Goal: Task Accomplishment & Management: Complete application form

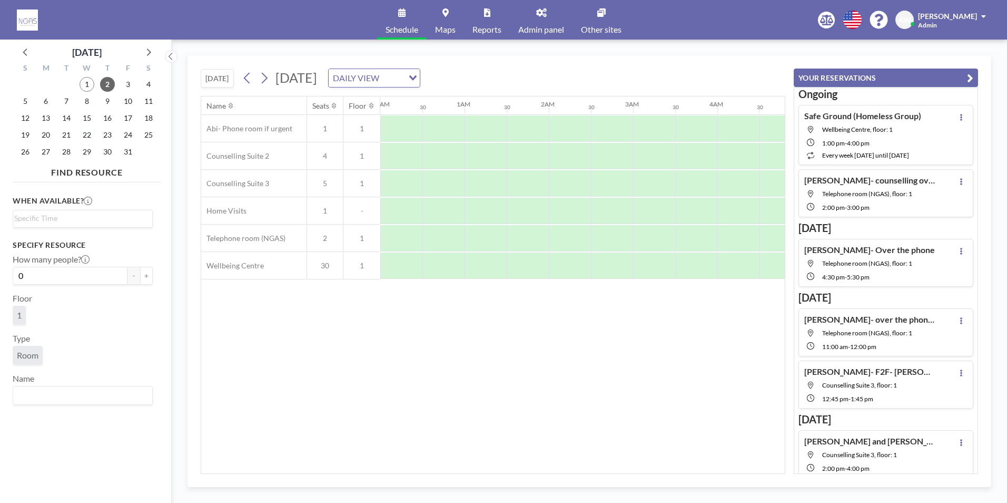
scroll to position [0, 1072]
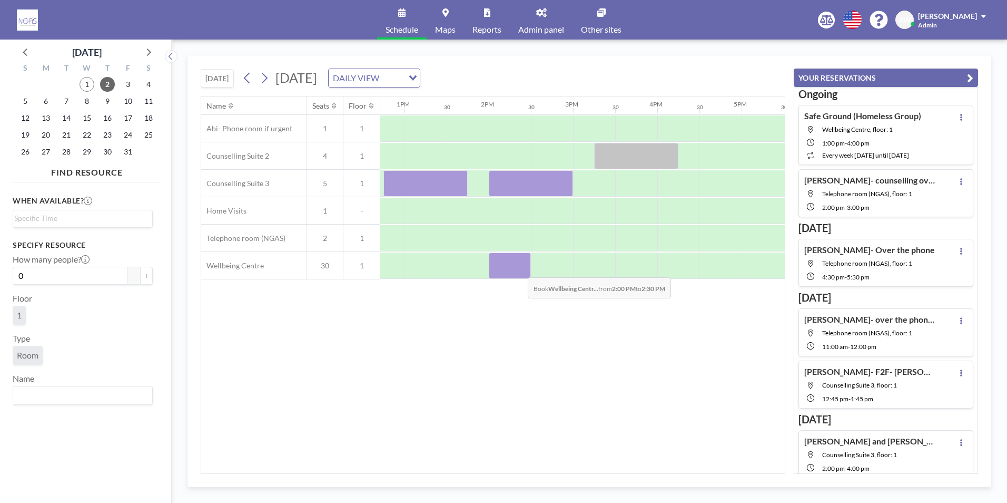
click at [519, 269] on div at bounding box center [510, 265] width 42 height 26
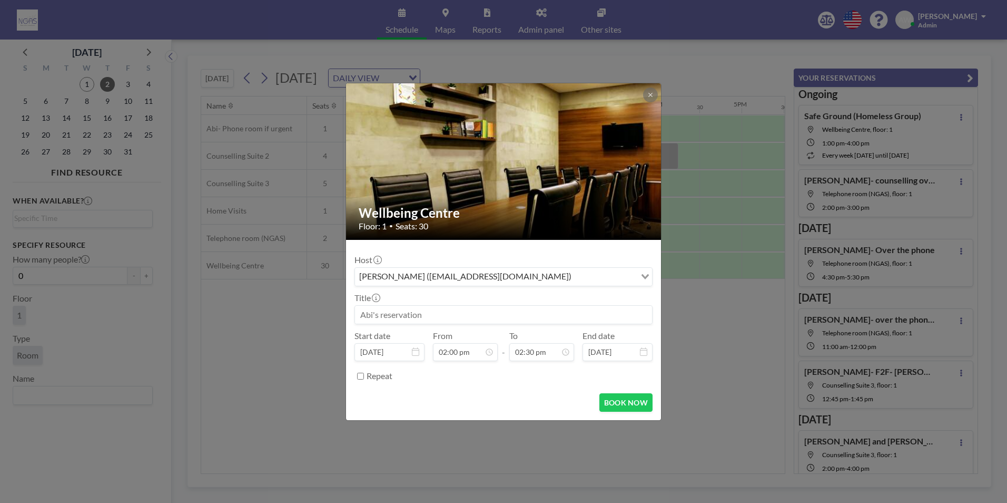
click at [476, 315] on input at bounding box center [503, 315] width 297 height 18
type input "T"
click at [440, 319] on input "[PERSON_NAME] in [GEOGRAPHIC_DATA] with client" at bounding box center [503, 315] width 297 height 18
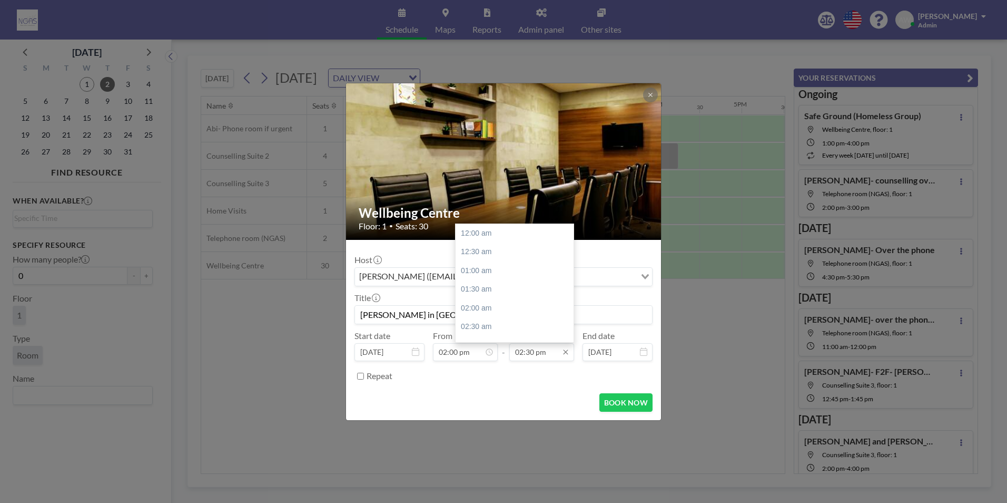
scroll to position [544, 0]
type input "[PERSON_NAME] in [GEOGRAPHIC_DATA] with client"
click at [516, 256] on div "03:00 pm" at bounding box center [517, 251] width 123 height 19
type input "03:00 pm"
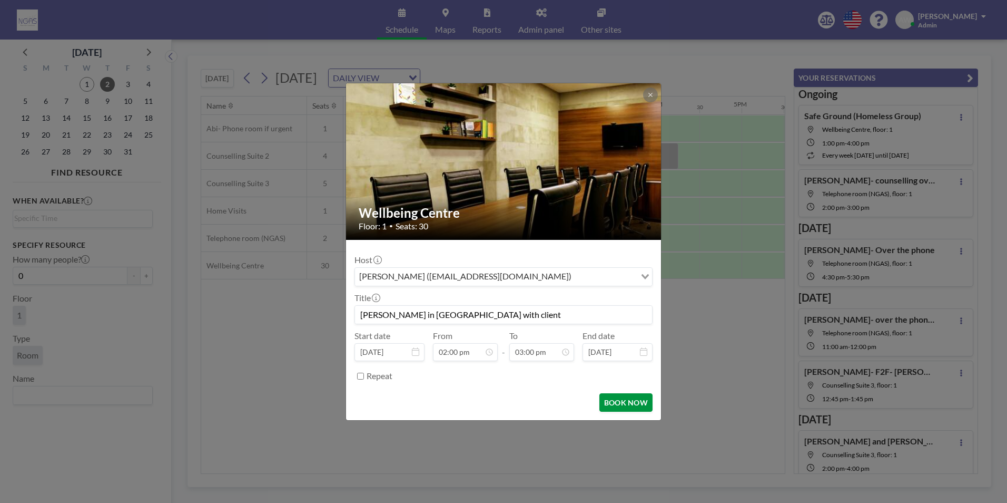
click at [630, 396] on button "BOOK NOW" at bounding box center [626, 402] width 53 height 18
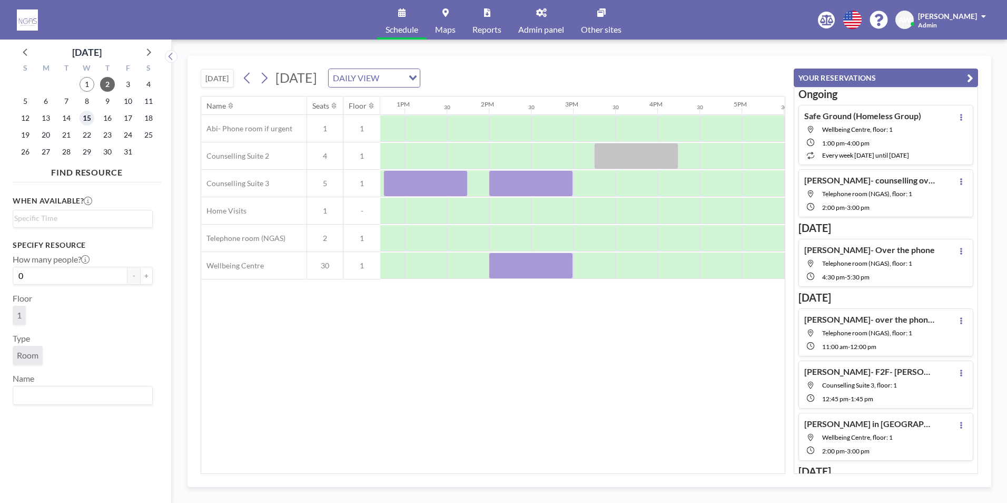
click at [87, 116] on span "15" at bounding box center [87, 118] width 15 height 15
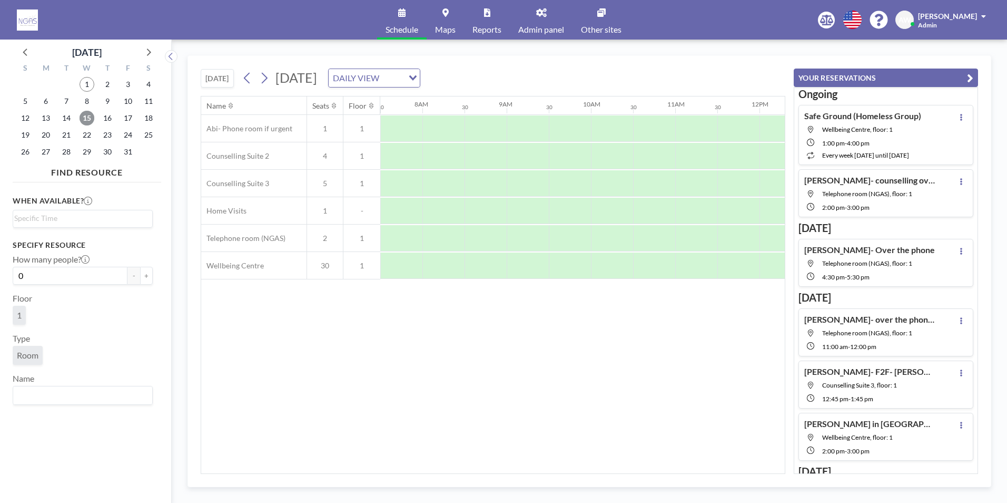
scroll to position [0, 732]
click at [602, 242] on div at bounding box center [596, 238] width 42 height 26
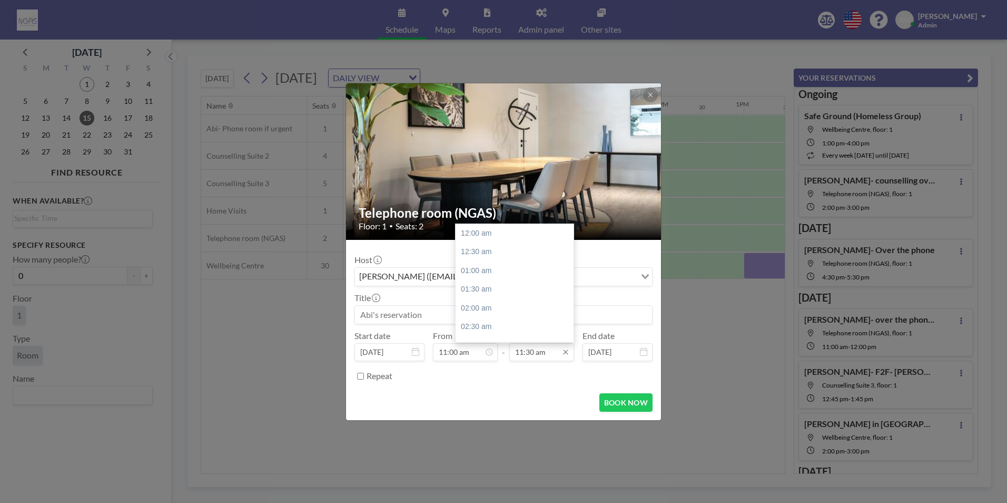
scroll to position [431, 0]
click at [494, 250] on div "12:00 pm" at bounding box center [517, 251] width 123 height 19
type input "12:00 pm"
click at [422, 323] on input at bounding box center [503, 315] width 297 height 18
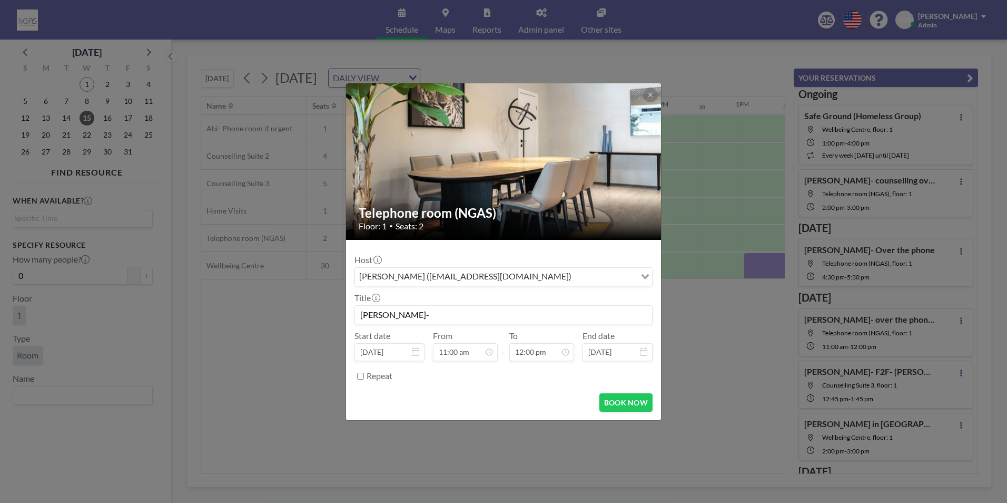
click at [451, 316] on input "[PERSON_NAME]-" at bounding box center [503, 315] width 297 height 18
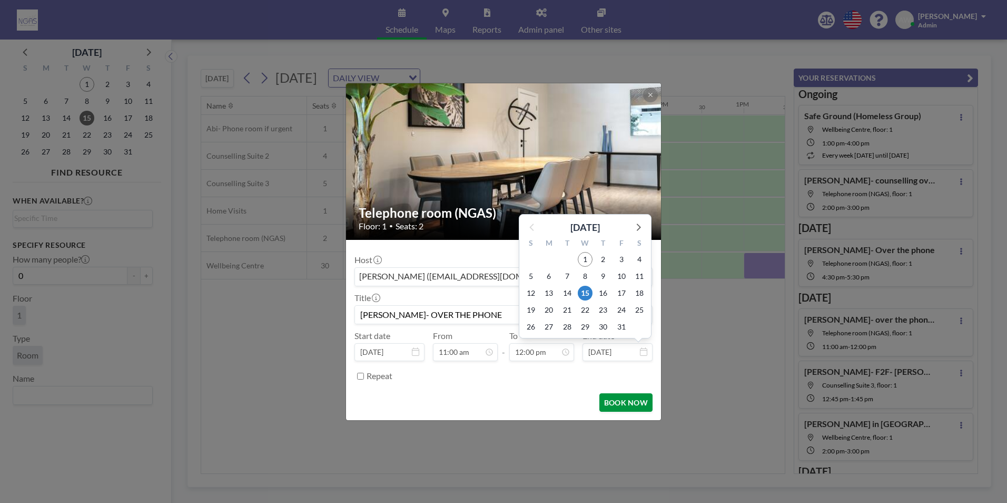
scroll to position [450, 0]
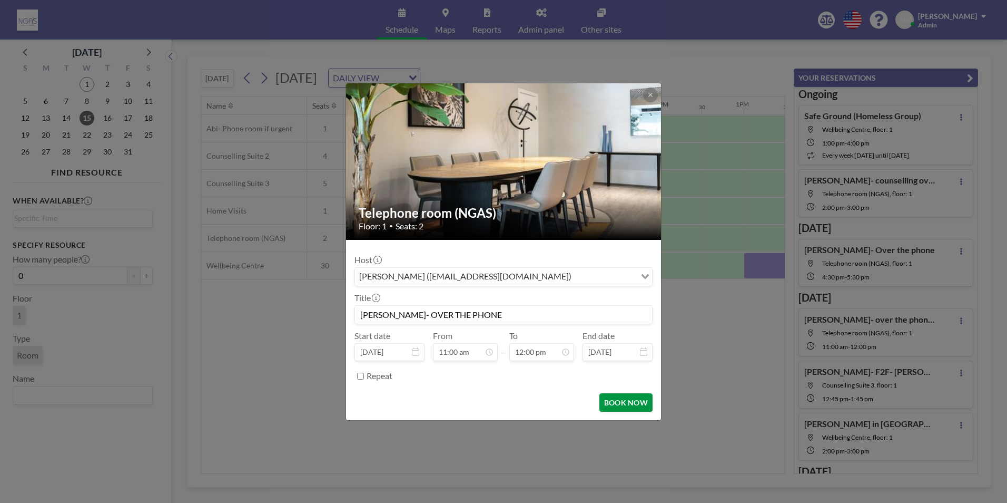
type input "[PERSON_NAME]- OVER THE PHONE"
click at [619, 395] on button "BOOK NOW" at bounding box center [626, 402] width 53 height 18
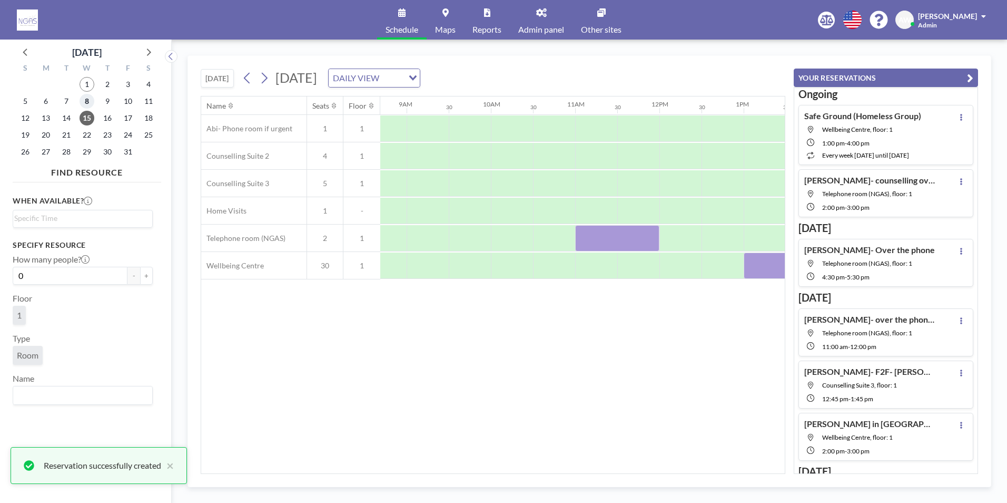
click at [83, 105] on span "8" at bounding box center [87, 101] width 15 height 15
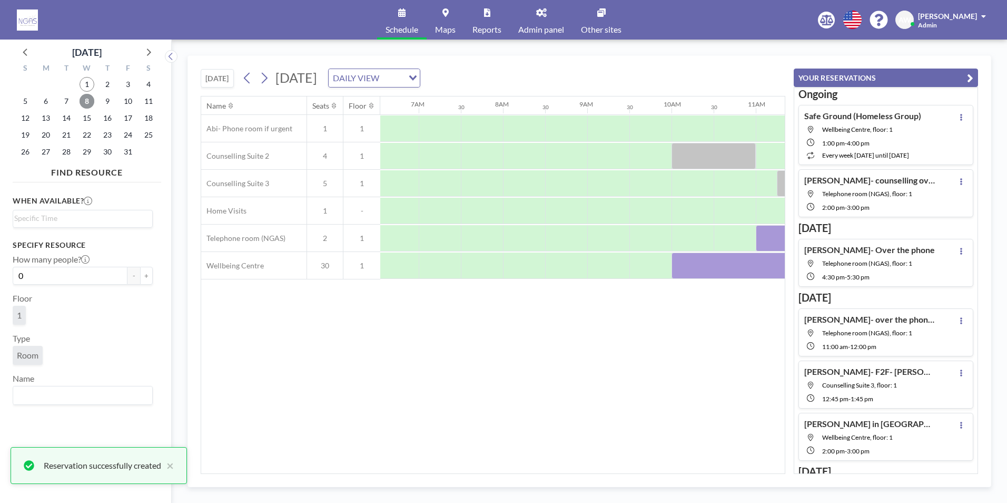
scroll to position [0, 632]
